Goal: Find specific page/section: Find specific page/section

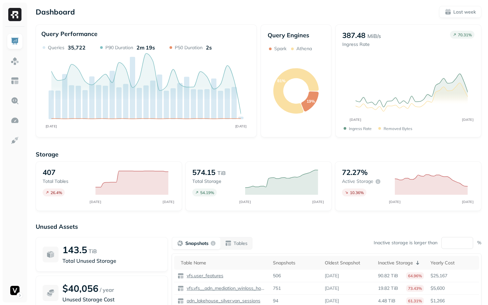
scroll to position [62, 0]
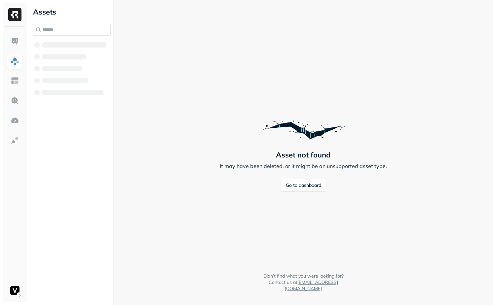
click at [23, 298] on div at bounding box center [15, 165] width 24 height 276
click at [12, 294] on html "Assets Asset not found It may have been deleted, or it might be an unsupported …" at bounding box center [246, 152] width 493 height 305
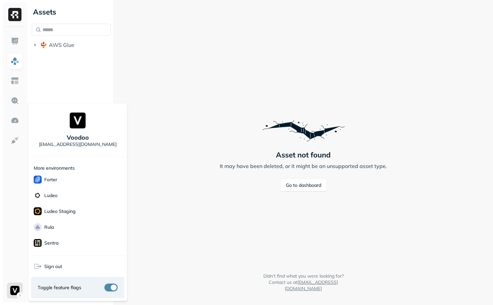
scroll to position [191, 0]
click at [69, 199] on div "Sonos" at bounding box center [77, 198] width 93 height 16
